Goal: Find contact information: Find contact information

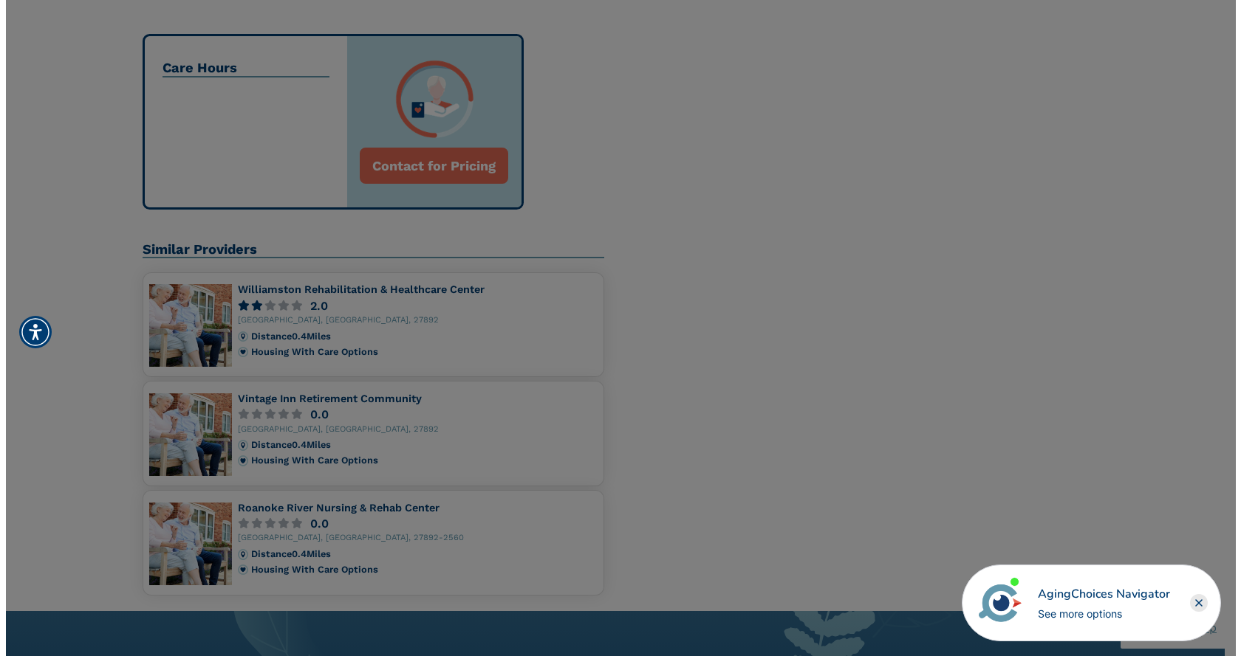
scroll to position [443, 0]
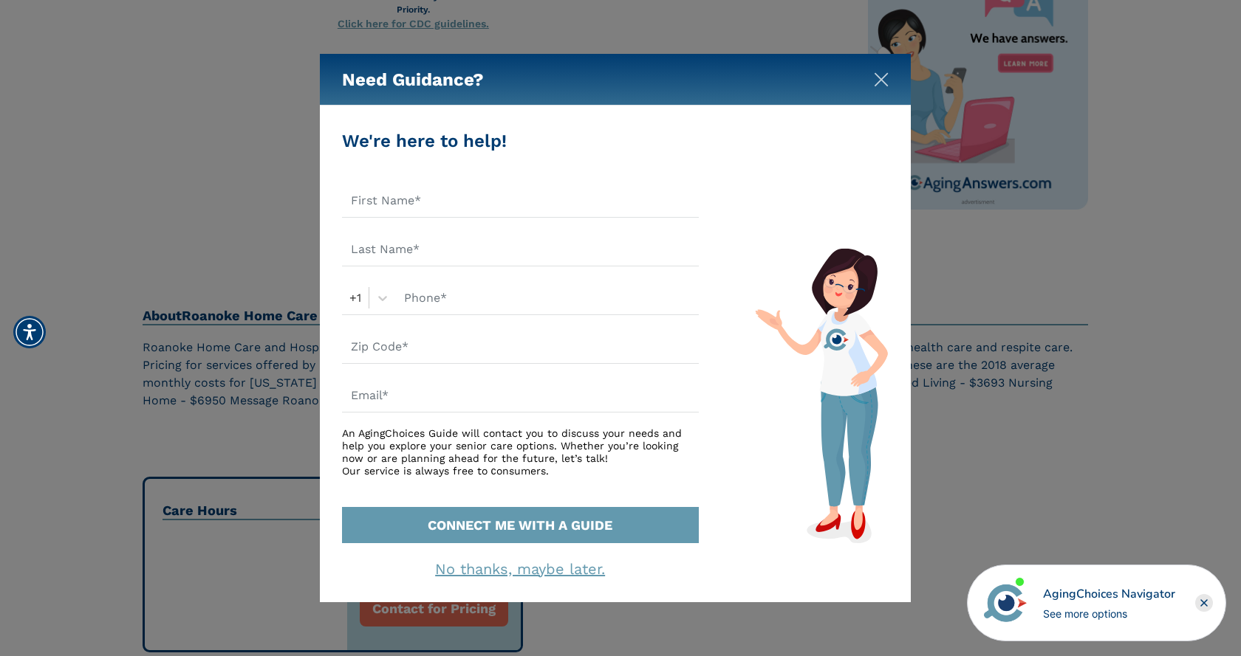
click at [887, 73] on img "Close" at bounding box center [881, 79] width 15 height 15
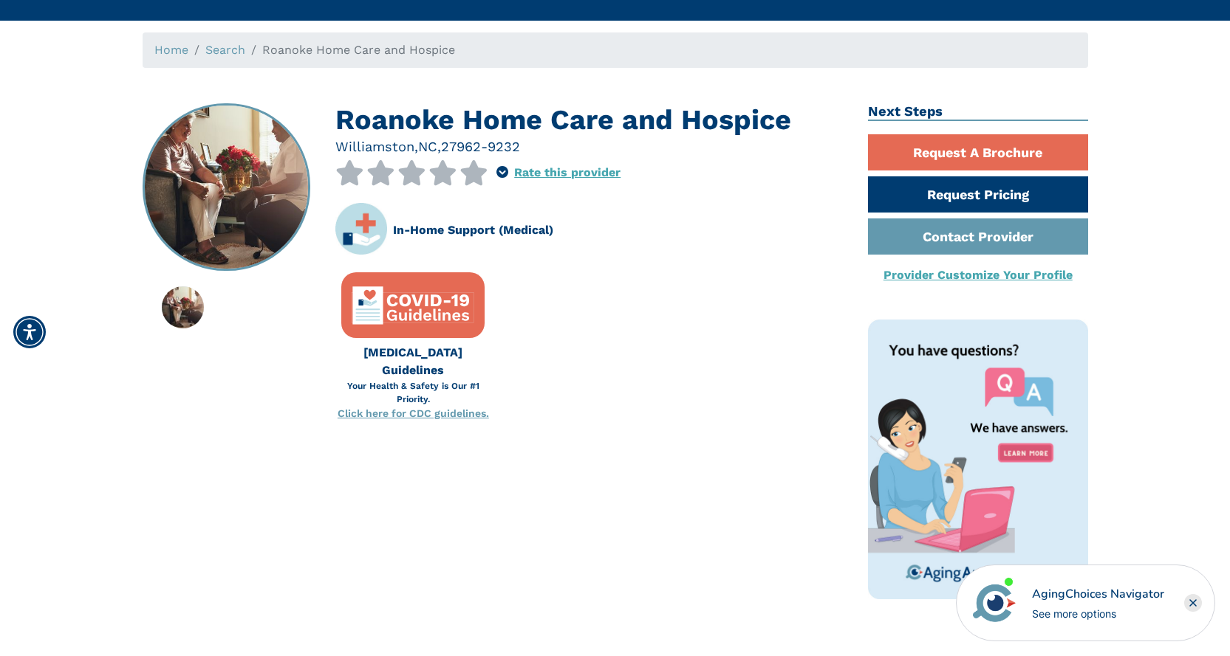
scroll to position [0, 0]
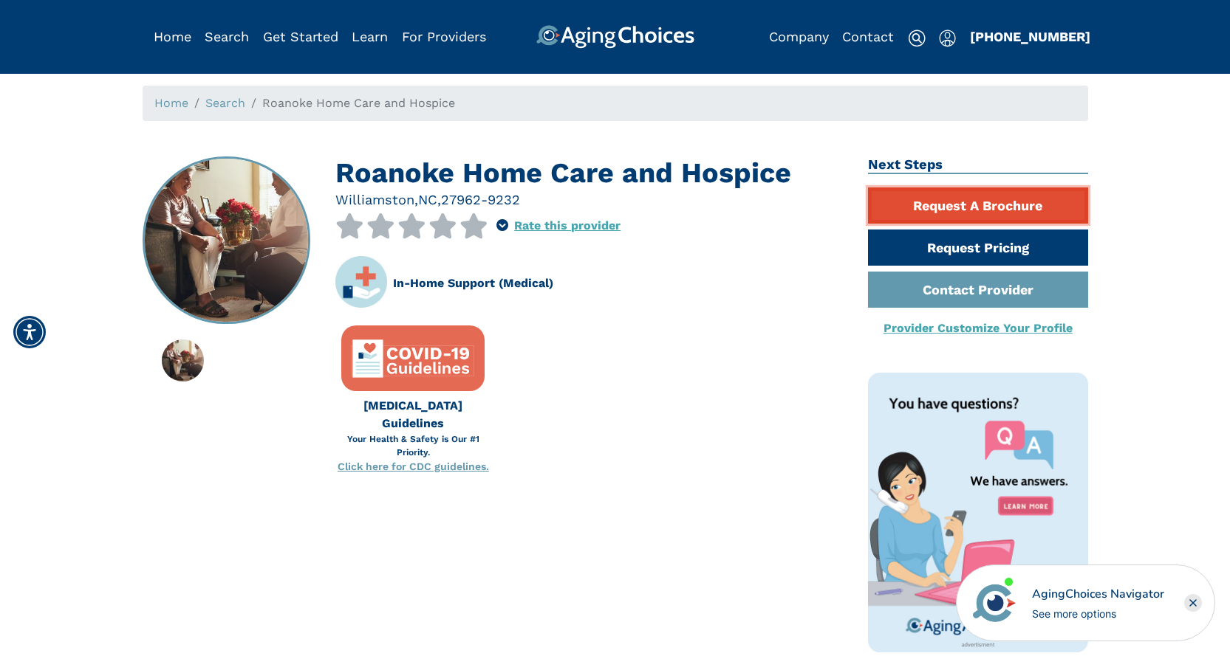
click at [981, 205] on link "Request A Brochure" at bounding box center [978, 206] width 220 height 36
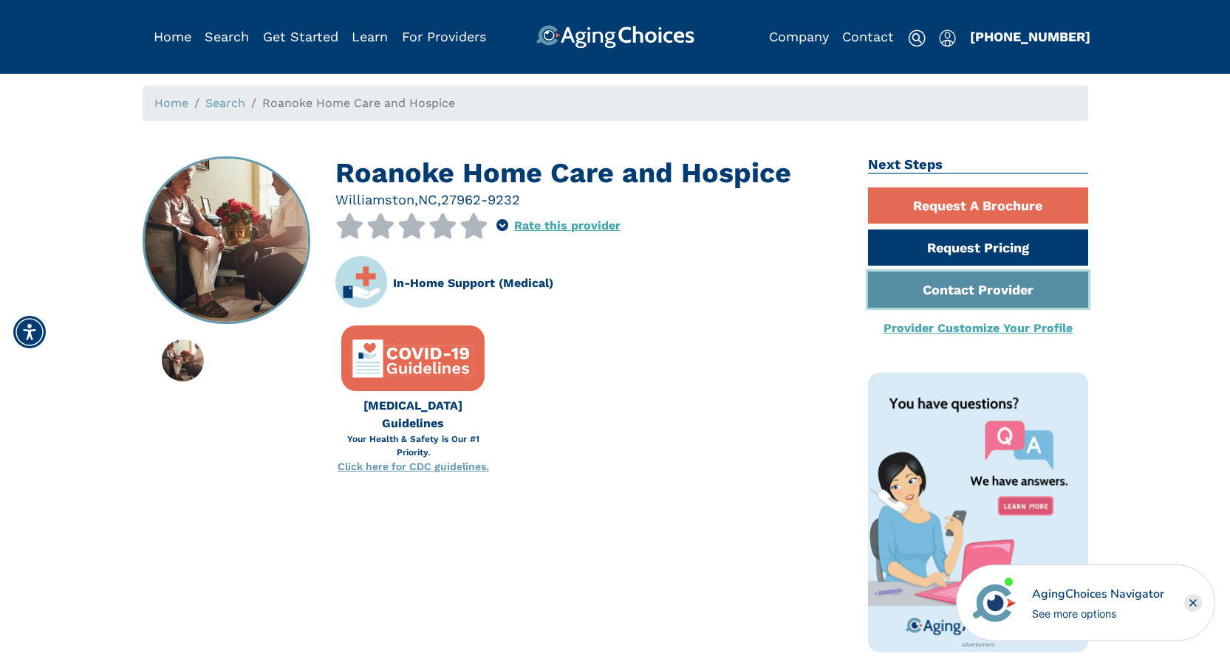
click at [988, 293] on link "Contact Provider" at bounding box center [978, 290] width 220 height 36
